Goal: Go to known website: Access a specific website the user already knows

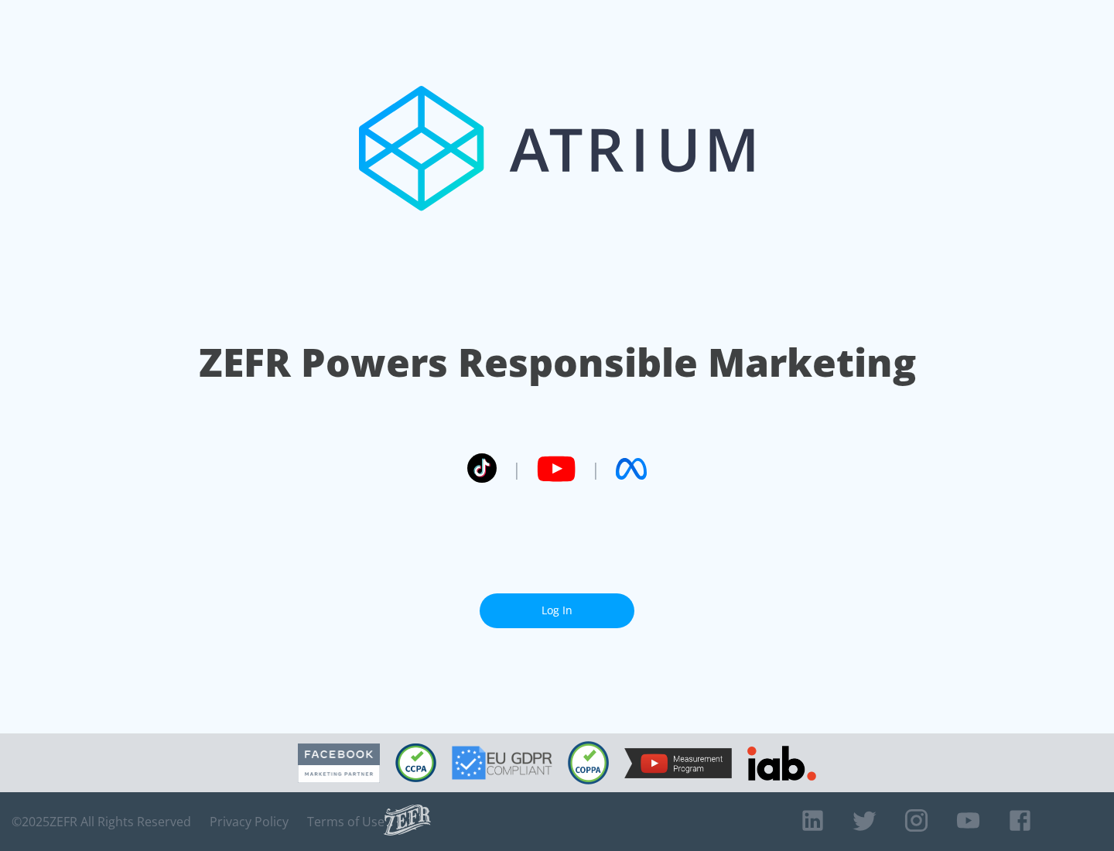
click at [557, 604] on link "Log In" at bounding box center [557, 610] width 155 height 35
